Goal: Transaction & Acquisition: Purchase product/service

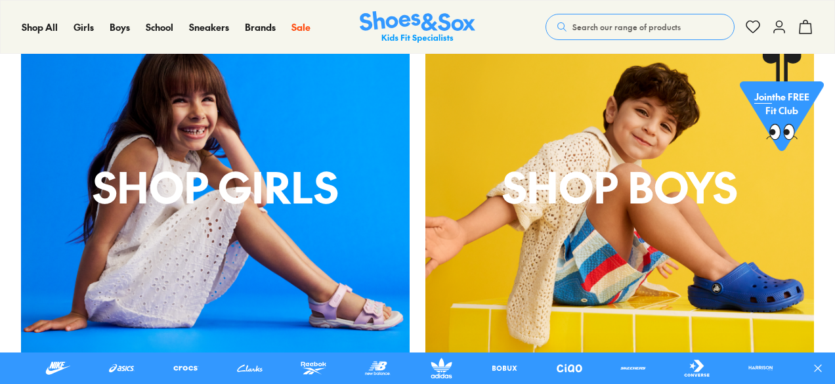
scroll to position [564, 0]
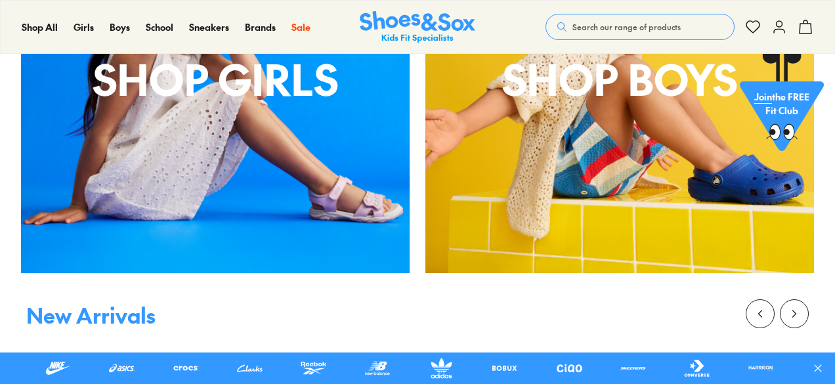
click at [664, 83] on p "shop boys" at bounding box center [619, 78] width 388 height 63
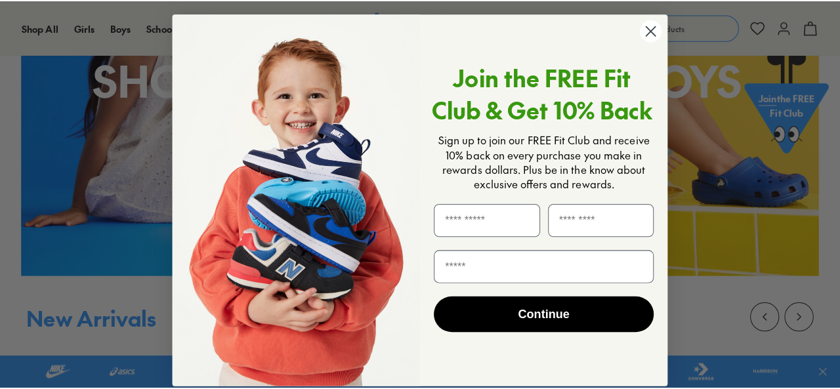
scroll to position [566, 0]
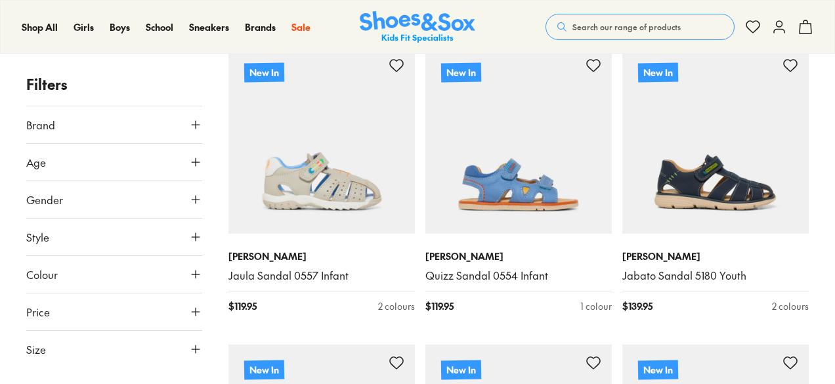
scroll to position [1125, 0]
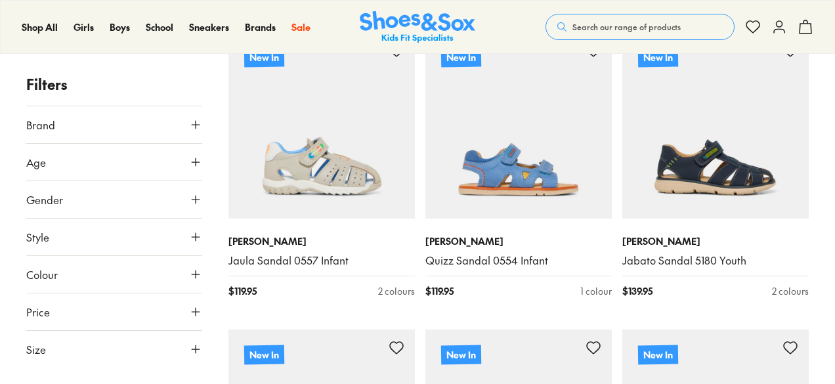
click at [199, 161] on icon at bounding box center [195, 162] width 13 height 13
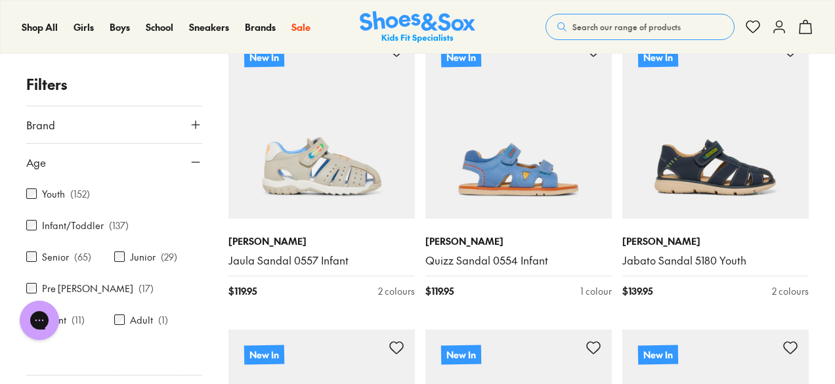
scroll to position [0, 0]
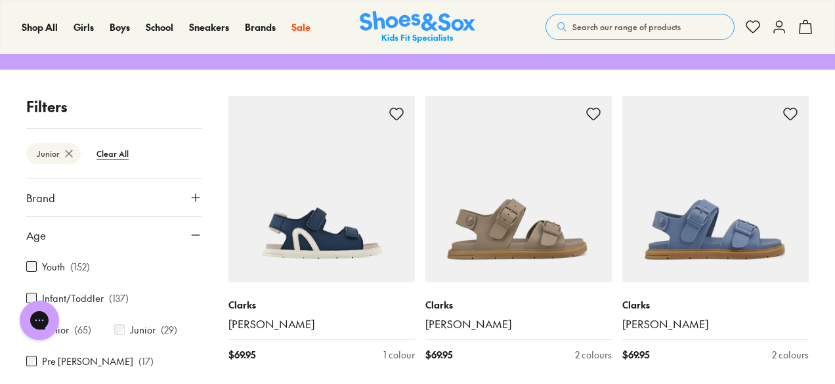
scroll to position [220, 0]
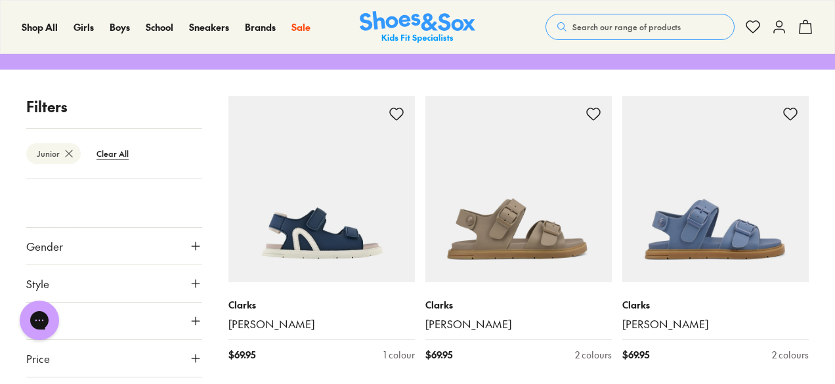
click at [178, 215] on div at bounding box center [114, 214] width 176 height 26
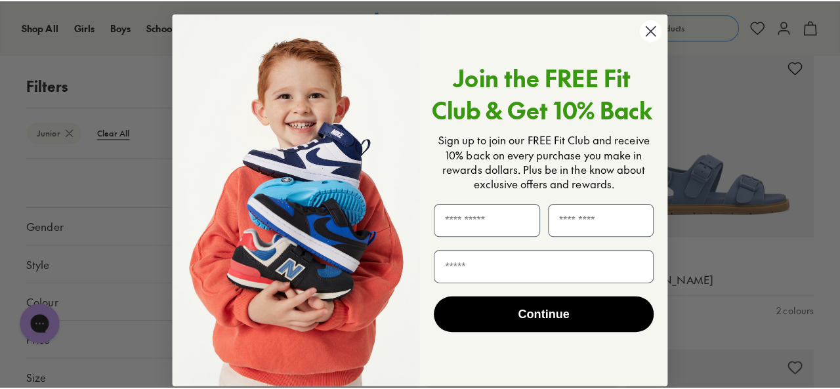
scroll to position [512, 0]
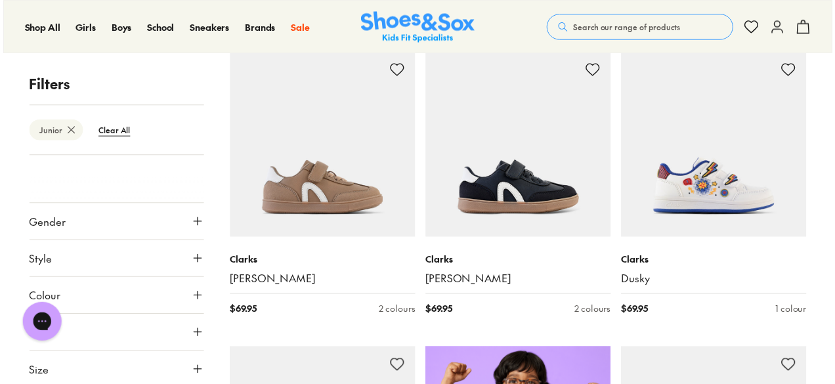
scroll to position [511, 0]
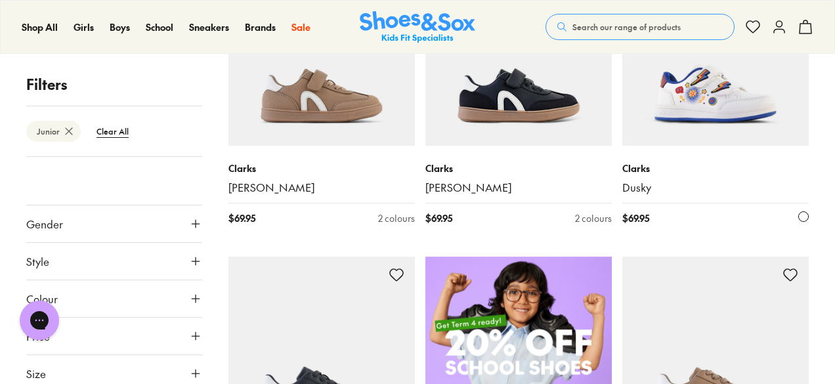
scroll to position [544, 0]
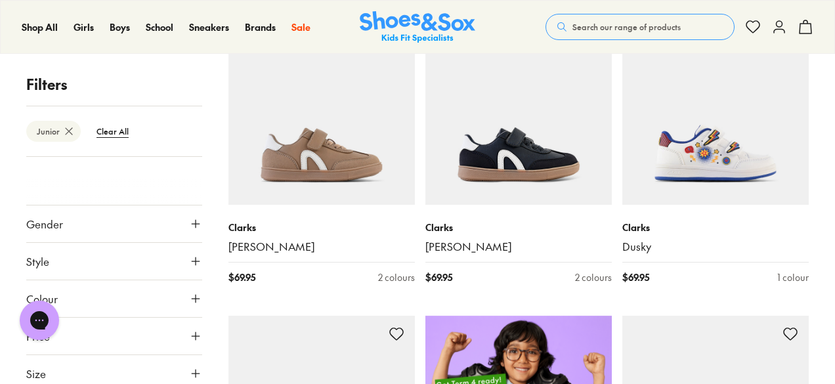
click at [66, 125] on icon at bounding box center [68, 131] width 13 height 13
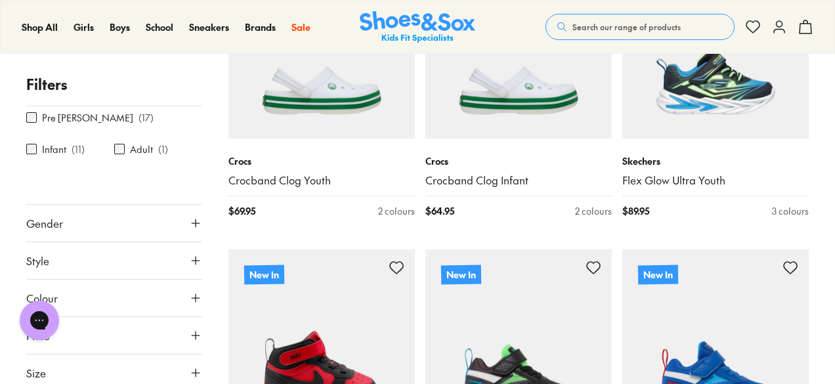
scroll to position [324, 0]
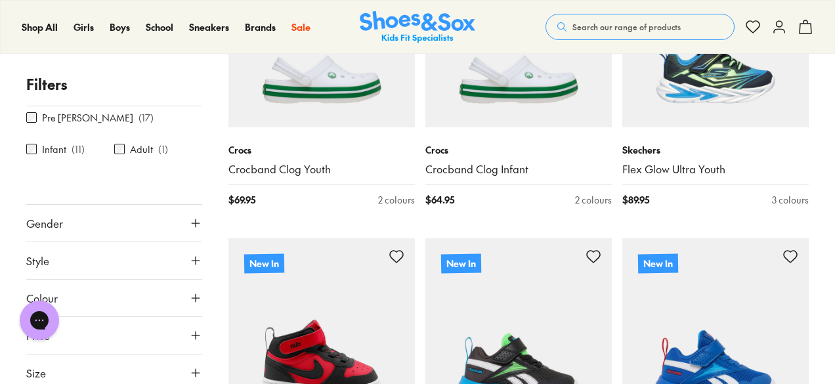
click at [189, 371] on icon at bounding box center [195, 372] width 13 height 13
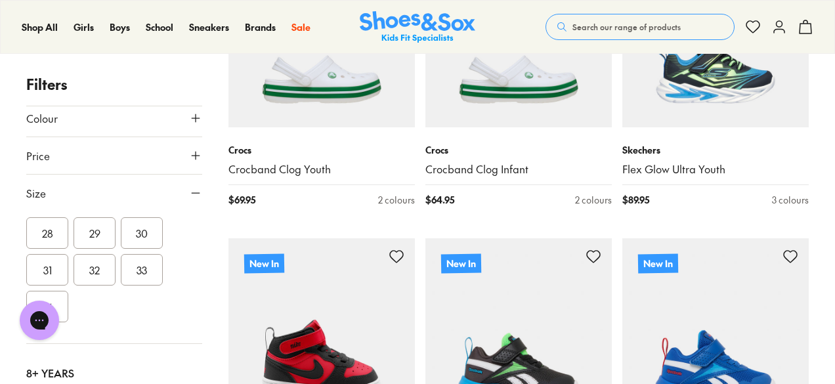
scroll to position [372, 0]
click at [89, 266] on button "32" at bounding box center [94, 268] width 42 height 31
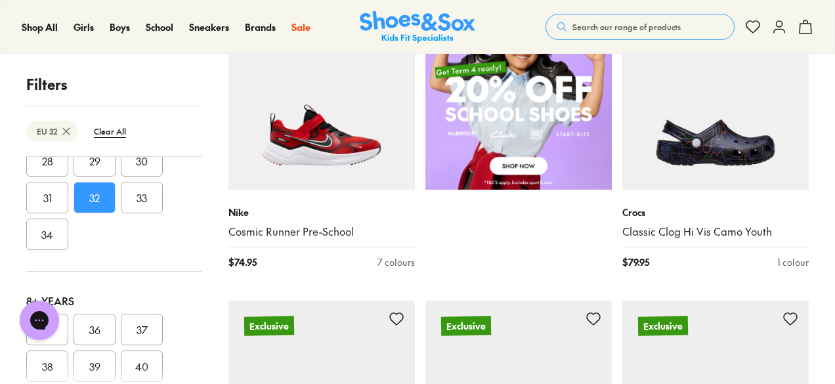
scroll to position [850, 0]
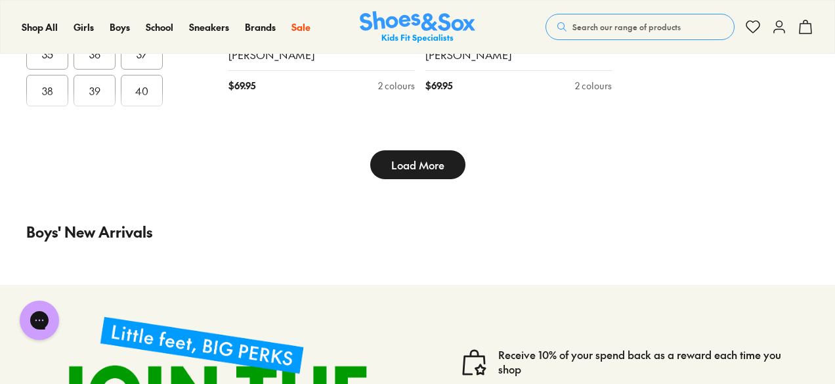
scroll to position [3411, 0]
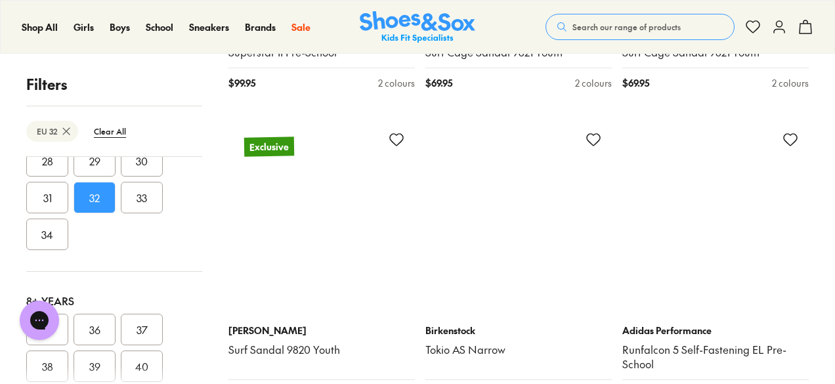
scroll to position [8009, 0]
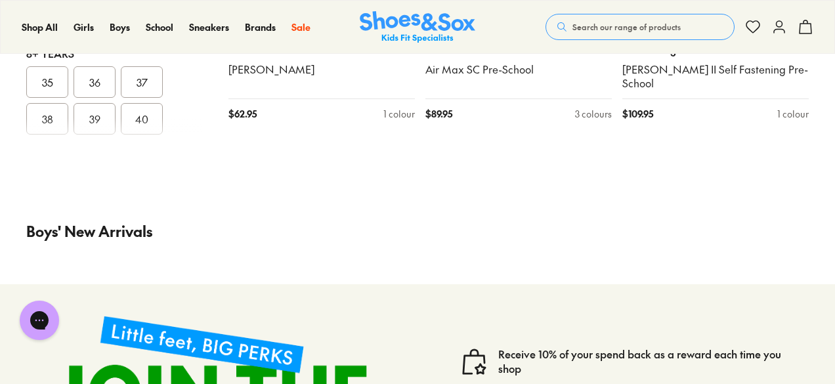
scroll to position [12091, 0]
